Goal: Information Seeking & Learning: Learn about a topic

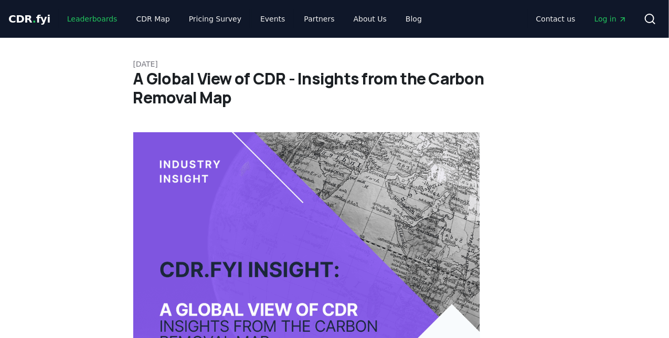
click at [90, 27] on link "Leaderboards" at bounding box center [92, 18] width 67 height 19
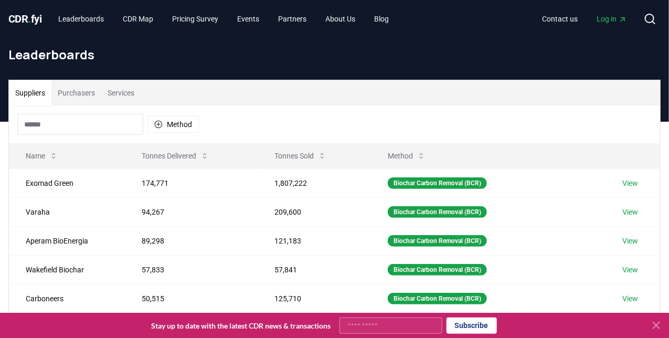
click at [71, 97] on button "Purchasers" at bounding box center [76, 92] width 50 height 25
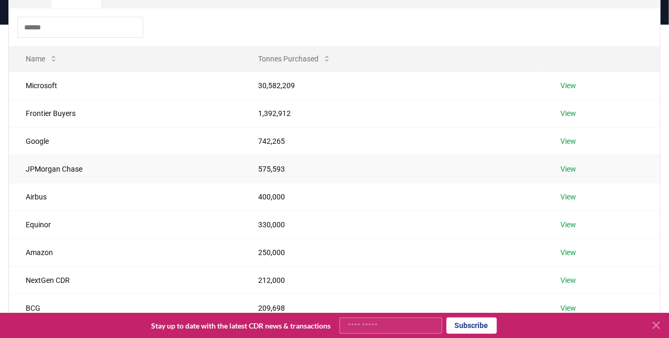
scroll to position [166, 0]
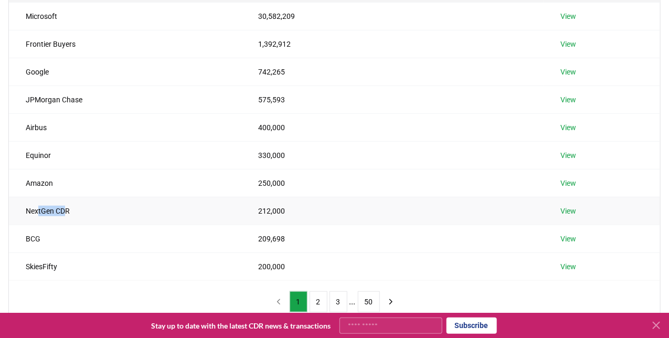
drag, startPoint x: 37, startPoint y: 208, endPoint x: 66, endPoint y: 207, distance: 28.9
click at [66, 207] on td "NextGen CDR" at bounding box center [125, 211] width 232 height 28
click at [67, 208] on td "NextGen CDR" at bounding box center [125, 211] width 232 height 28
drag, startPoint x: 22, startPoint y: 208, endPoint x: 95, endPoint y: 221, distance: 74.6
click at [94, 221] on td "NextGen CDR" at bounding box center [125, 211] width 232 height 28
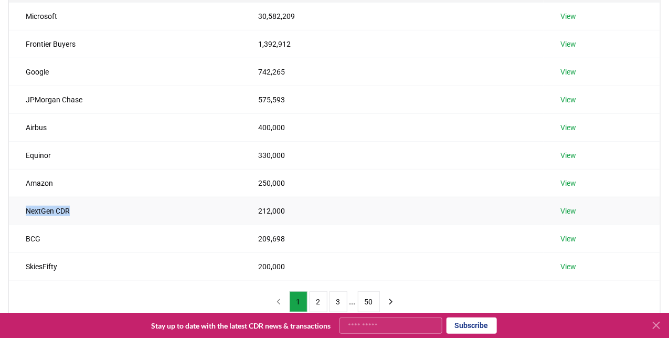
click at [94, 215] on td "NextGen CDR" at bounding box center [125, 211] width 232 height 28
click at [59, 207] on td "NextGen CDR" at bounding box center [125, 211] width 232 height 28
click at [60, 206] on td "NextGen CDR" at bounding box center [125, 211] width 232 height 28
drag, startPoint x: 41, startPoint y: 212, endPoint x: 140, endPoint y: 218, distance: 99.3
click at [140, 218] on td "NextGen CDR" at bounding box center [125, 211] width 232 height 28
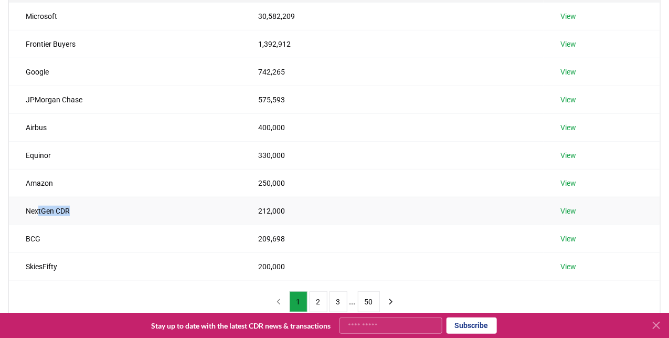
click at [570, 210] on link "View" at bounding box center [568, 211] width 16 height 10
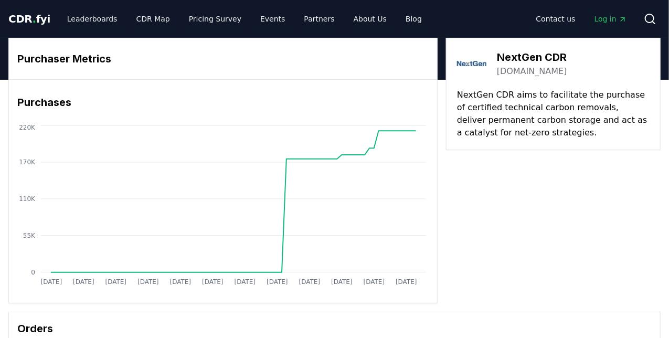
drag, startPoint x: 506, startPoint y: 105, endPoint x: 563, endPoint y: 123, distance: 60.4
drag, startPoint x: 546, startPoint y: 109, endPoint x: 565, endPoint y: 122, distance: 22.7
click at [564, 122] on p "NextGen CDR aims to facilitate the purchase of certified technical carbon remov…" at bounding box center [553, 114] width 193 height 50
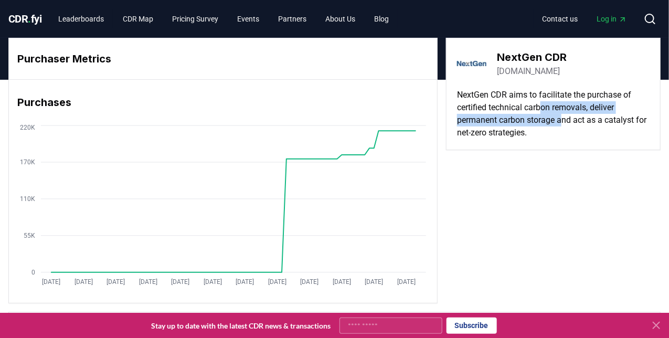
click at [562, 118] on p "NextGen CDR aims to facilitate the purchase of certified technical carbon remov…" at bounding box center [553, 114] width 193 height 50
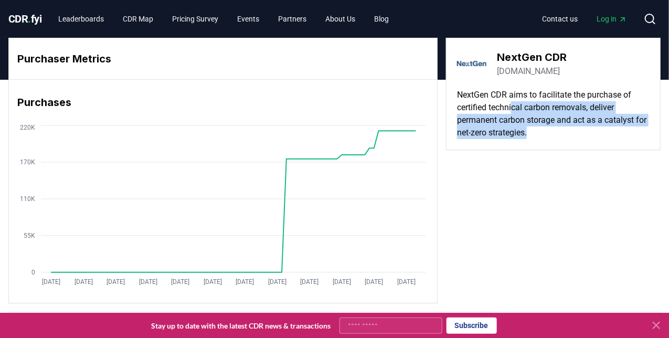
drag, startPoint x: 556, startPoint y: 137, endPoint x: 515, endPoint y: 109, distance: 49.9
click at [515, 109] on div "NextGen CDR [DOMAIN_NAME] NextGen CDR aims to facilitate the purchase of certif…" at bounding box center [553, 94] width 215 height 112
click at [515, 109] on p "NextGen CDR aims to facilitate the purchase of certified technical carbon remov…" at bounding box center [553, 114] width 193 height 50
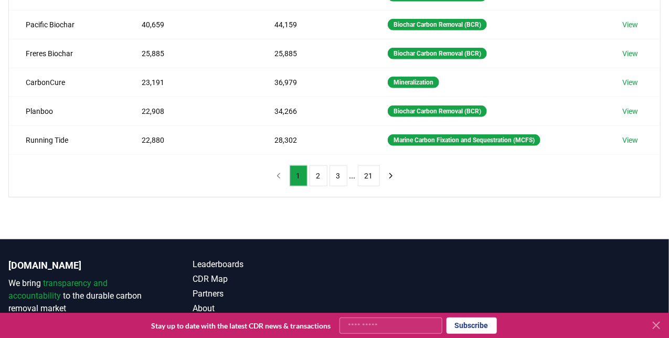
scroll to position [302, 0]
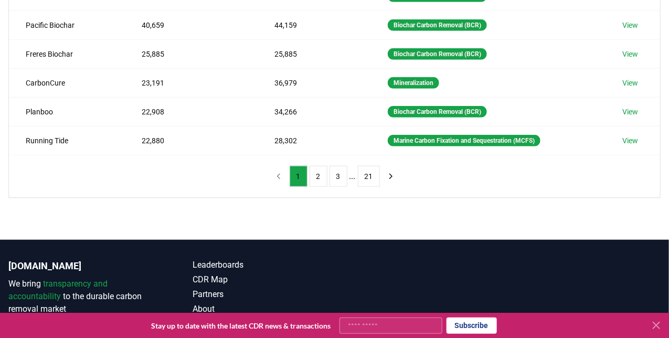
drag, startPoint x: 280, startPoint y: 170, endPoint x: 277, endPoint y: 176, distance: 6.3
click at [279, 172] on nav "1 2 3 ... 21" at bounding box center [335, 176] width 130 height 21
click at [277, 176] on nav "1 2 3 ... 21" at bounding box center [335, 176] width 130 height 21
click at [279, 176] on nav "1 2 3 ... 21" at bounding box center [335, 176] width 130 height 21
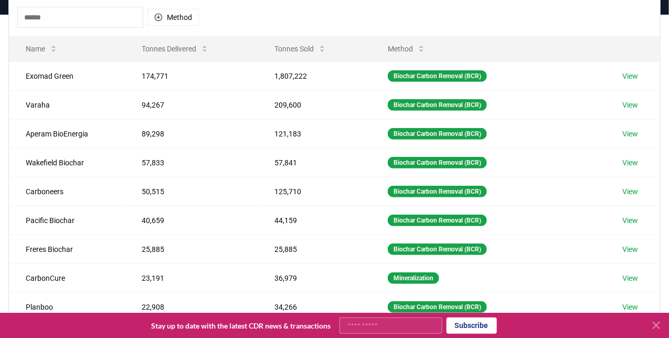
scroll to position [0, 0]
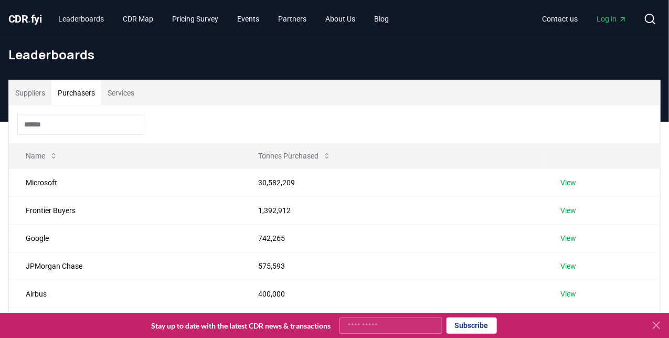
click at [90, 92] on button "Purchasers" at bounding box center [76, 92] width 50 height 25
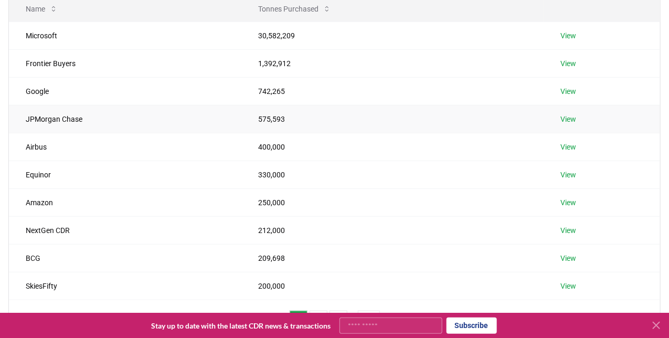
scroll to position [148, 0]
